Goal: Navigation & Orientation: Find specific page/section

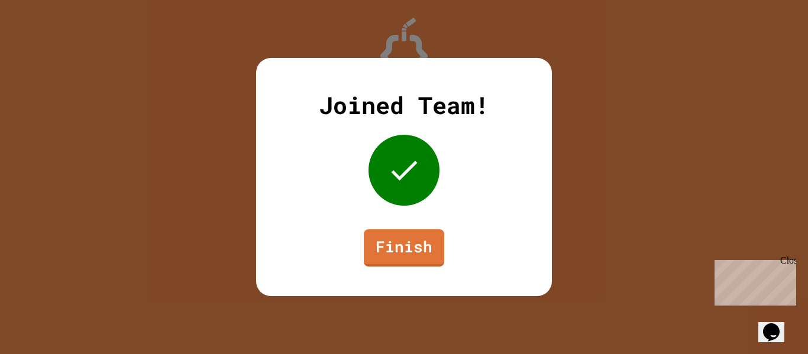
click at [786, 258] on div "Close" at bounding box center [787, 262] width 15 height 15
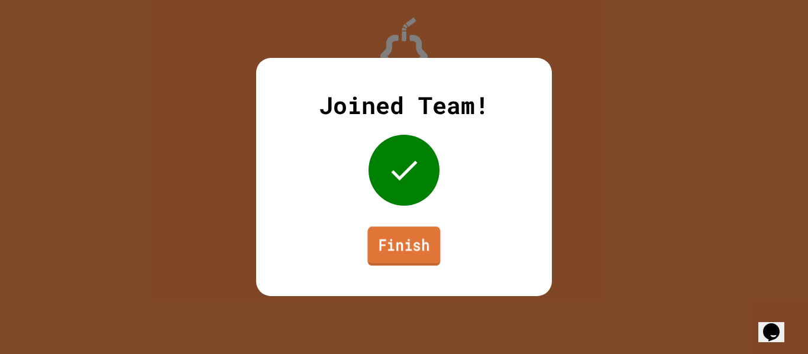
click at [393, 241] on link "Finish" at bounding box center [403, 245] width 73 height 39
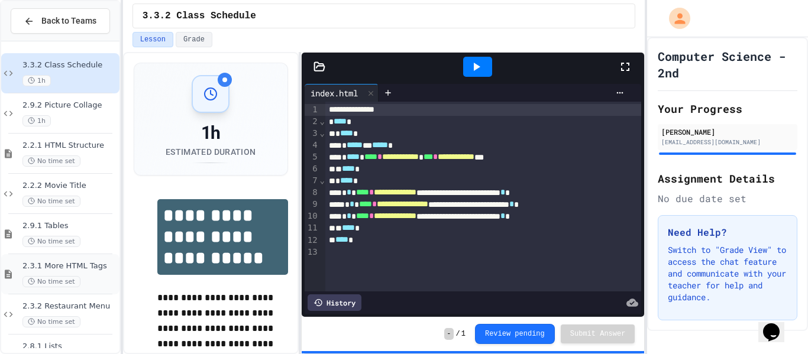
click at [86, 258] on div "2.3.1 More HTML Tags No time set" at bounding box center [60, 274] width 118 height 40
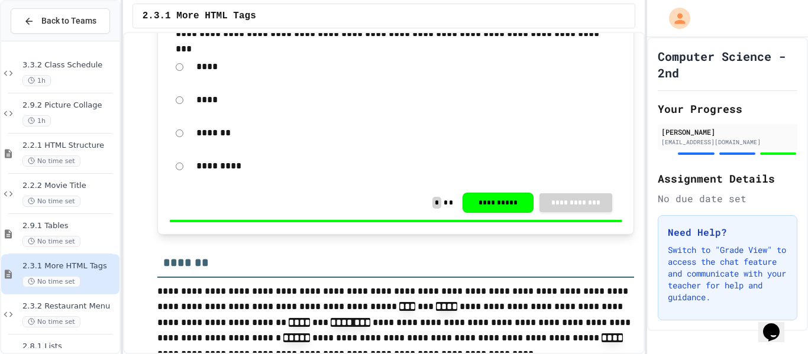
scroll to position [4009, 0]
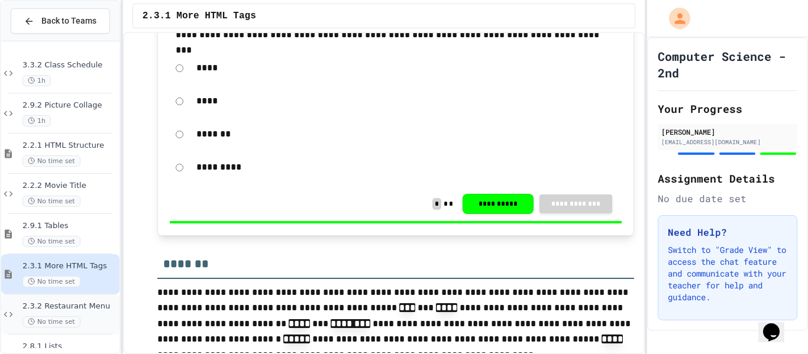
click at [92, 313] on div "2.3.2 Restaurant Menu No time set" at bounding box center [69, 315] width 95 height 26
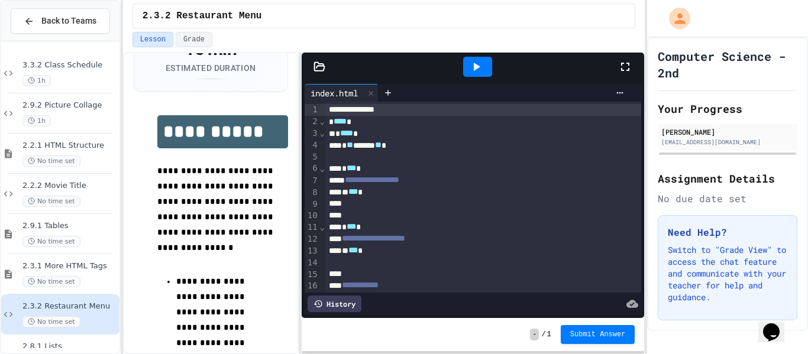
scroll to position [85, 0]
